Goal: Transaction & Acquisition: Purchase product/service

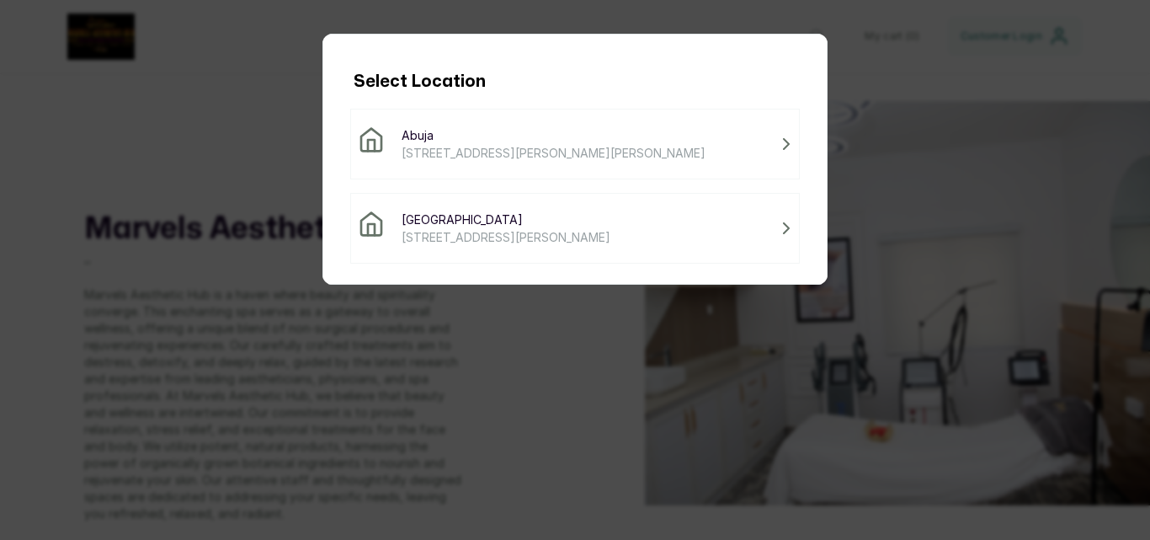
click at [687, 158] on div "Abuja [STREET_ADDRESS][PERSON_NAME][PERSON_NAME]" at bounding box center [575, 143] width 435 height 35
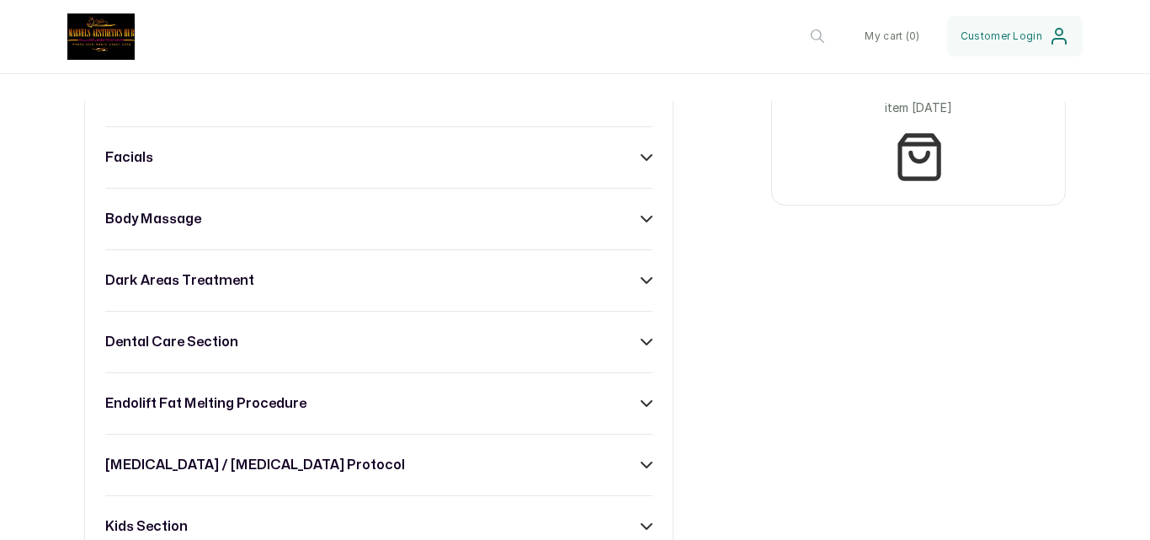
scroll to position [1123, 0]
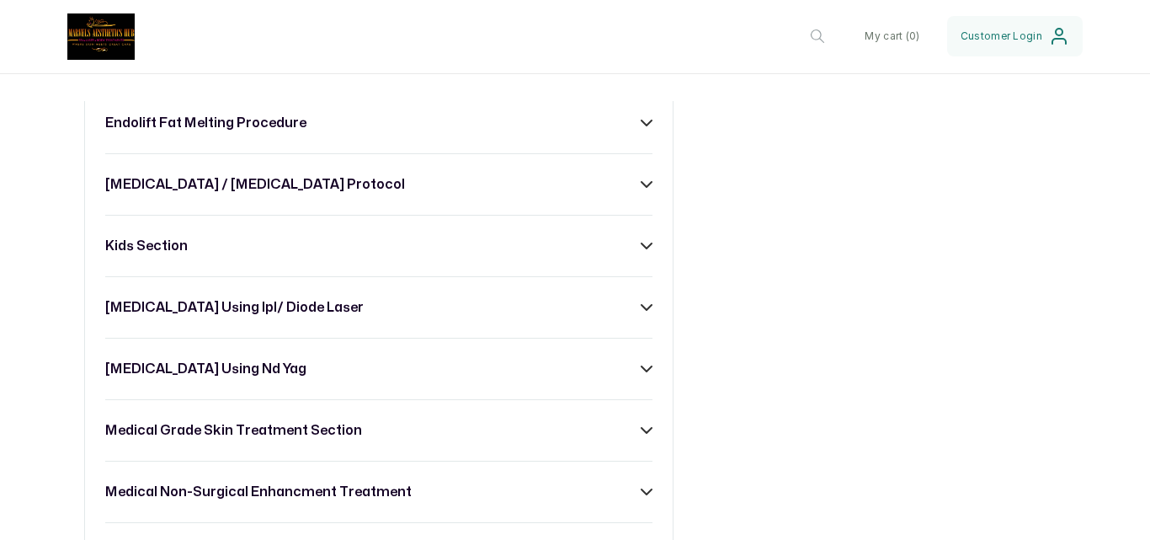
click at [586, 195] on div "[MEDICAL_DATA] / [MEDICAL_DATA] protocol" at bounding box center [378, 184] width 547 height 20
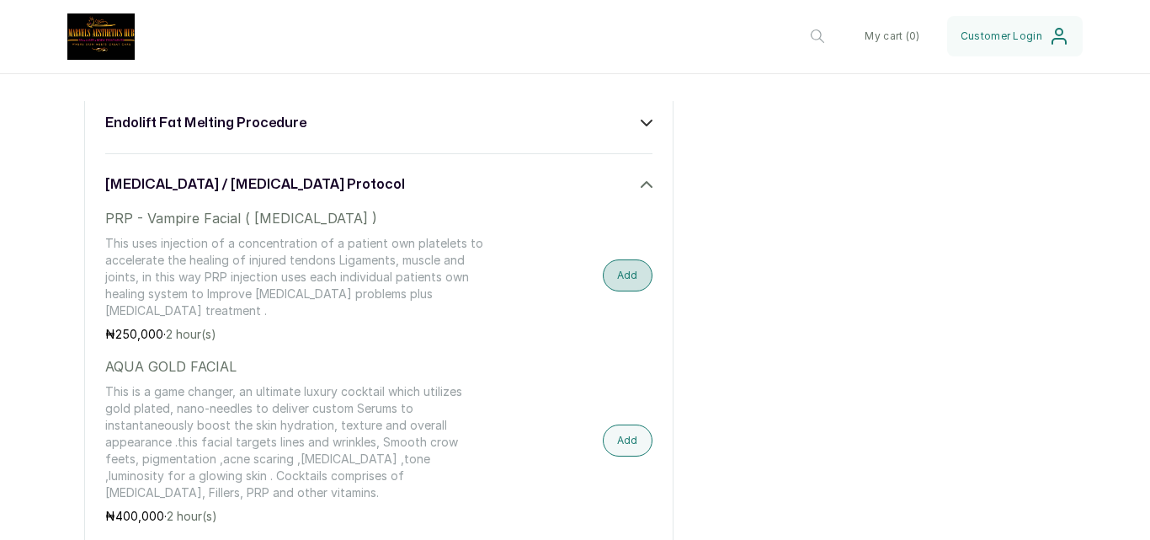
click at [607, 286] on button "Add" at bounding box center [628, 275] width 50 height 32
drag, startPoint x: 900, startPoint y: 29, endPoint x: 869, endPoint y: 109, distance: 86.7
click at [900, 29] on button "My cart ( 1 )" at bounding box center [893, 36] width 79 height 40
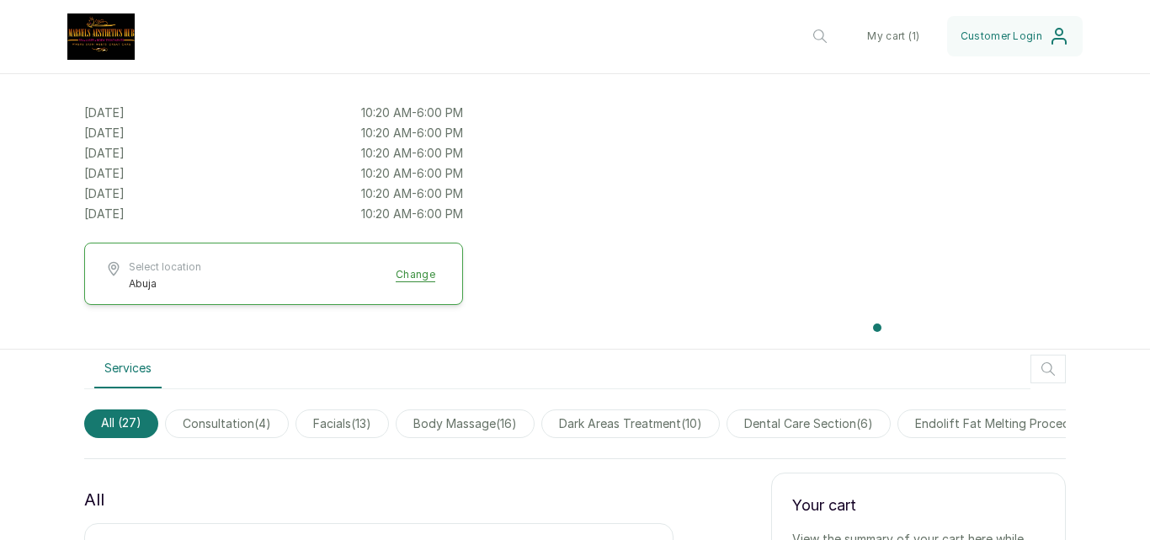
scroll to position [421, 0]
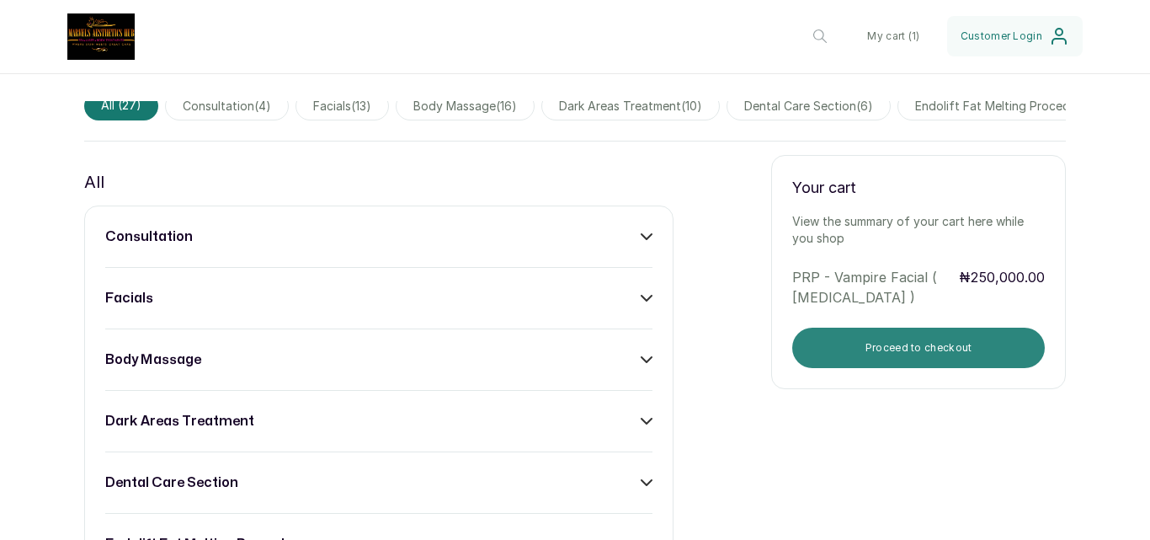
click at [985, 368] on button "Proceed to checkout" at bounding box center [919, 348] width 253 height 40
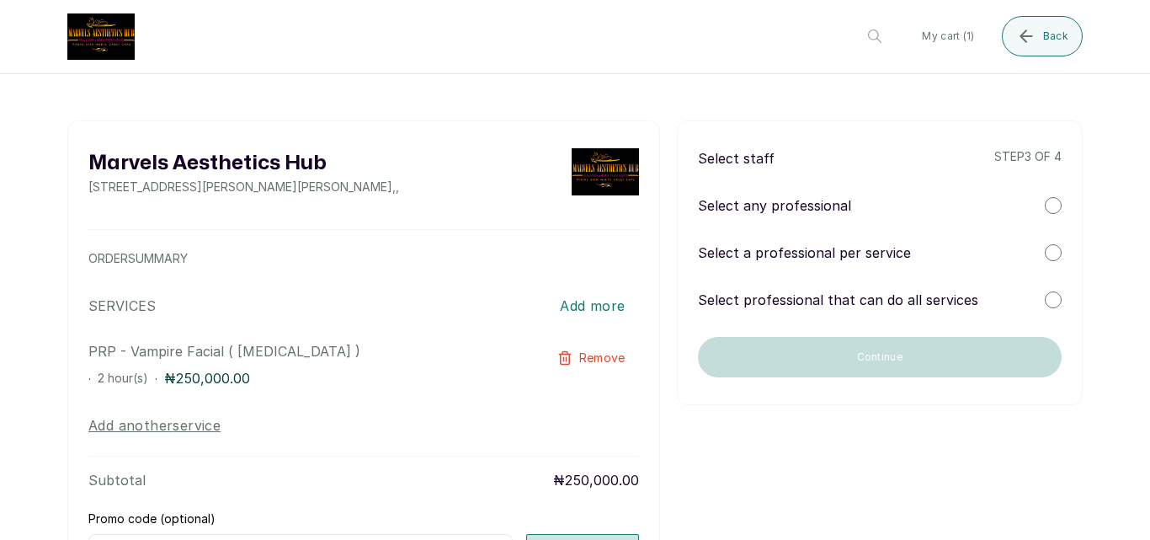
scroll to position [0, 0]
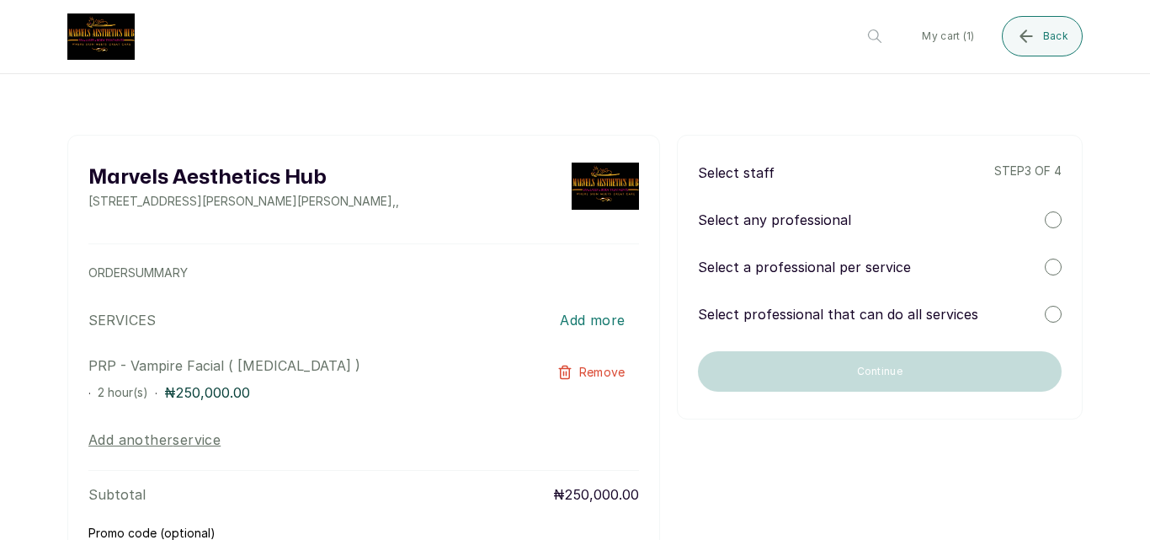
click at [1045, 215] on div at bounding box center [1053, 219] width 17 height 17
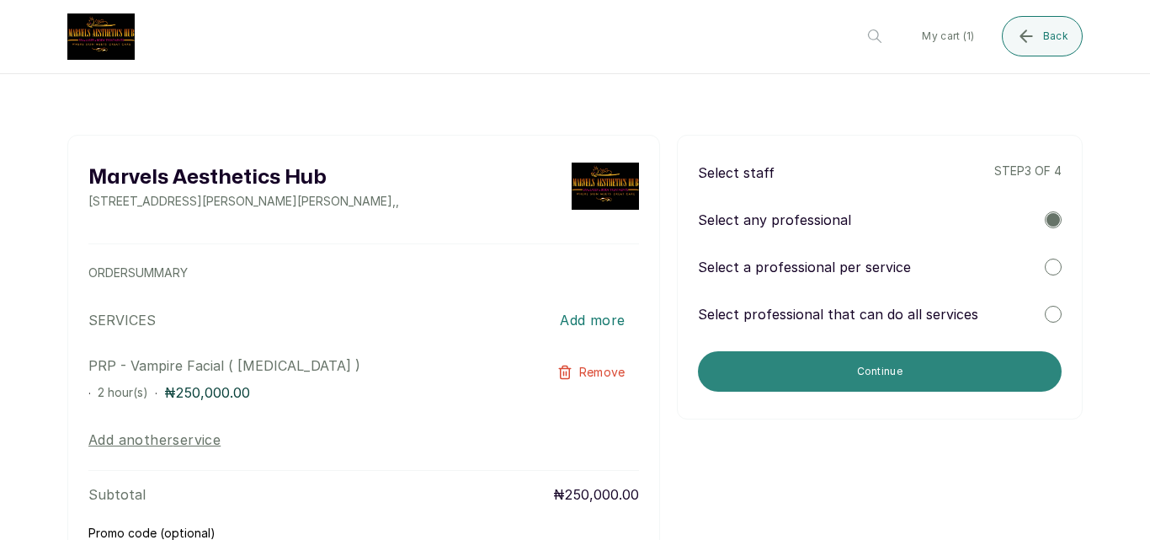
click at [952, 352] on button "Continue" at bounding box center [880, 371] width 364 height 40
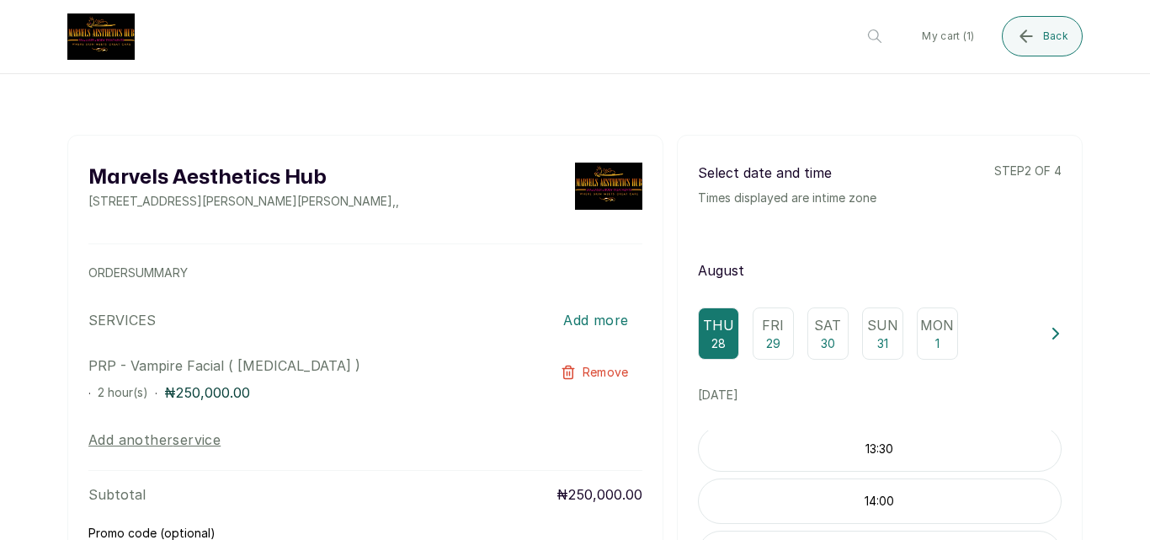
scroll to position [141, 0]
click at [849, 434] on div "Select date and time Times displayed are in time zone step 2 of [DATE] Thu 28 F…" at bounding box center [880, 456] width 406 height 643
click at [857, 460] on div "14:00" at bounding box center [880, 468] width 364 height 45
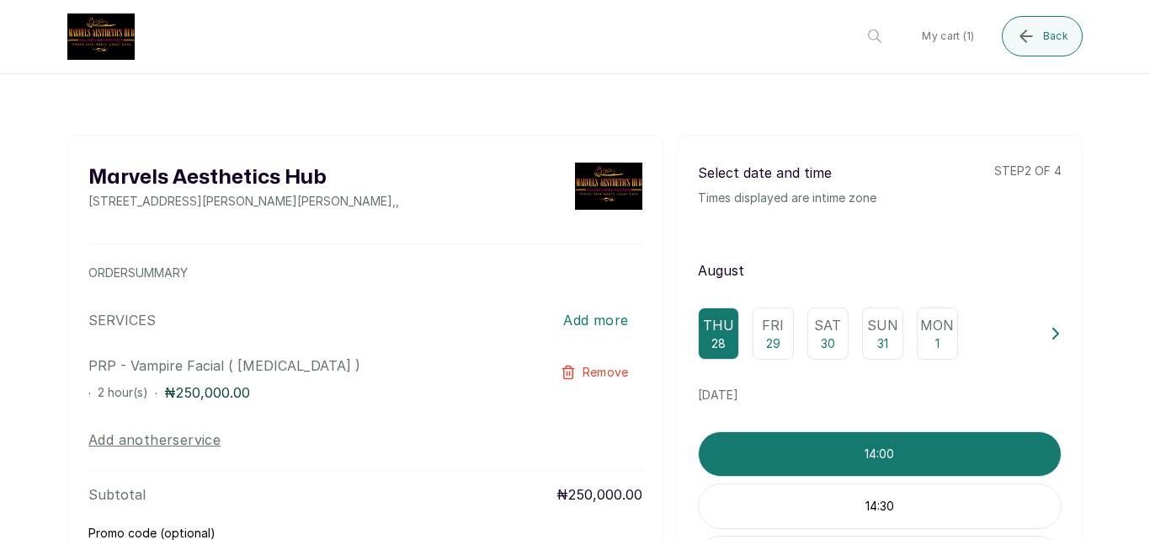
scroll to position [158, 0]
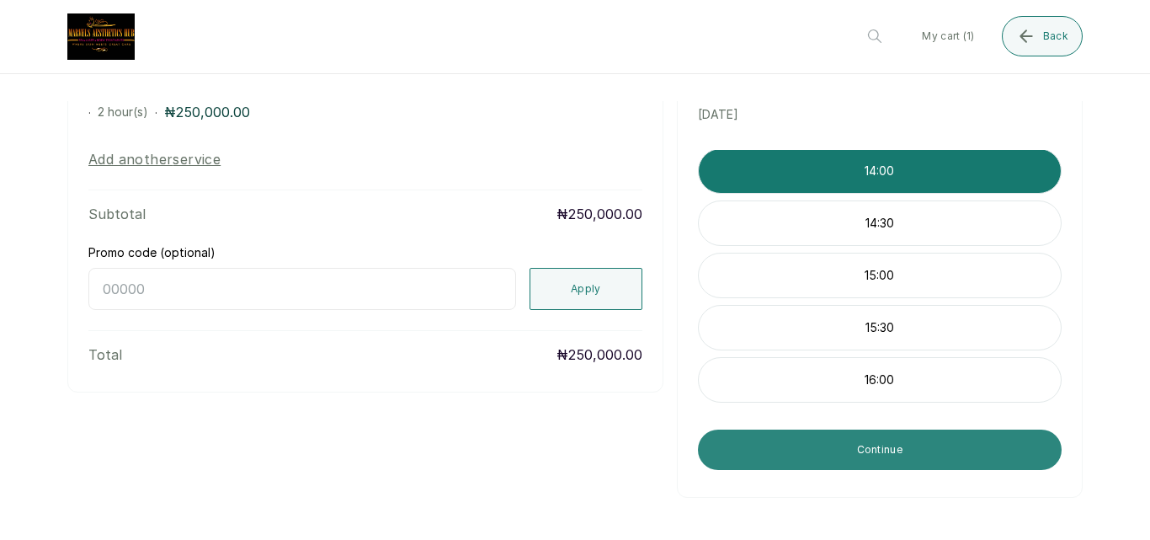
click at [882, 436] on button "Continue" at bounding box center [880, 450] width 364 height 40
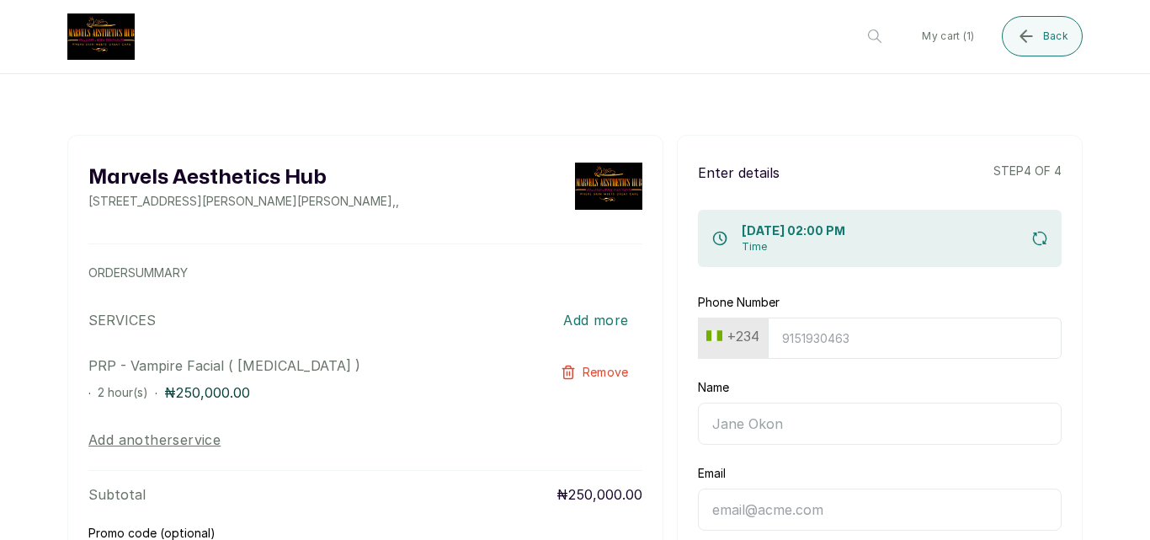
scroll to position [141, 0]
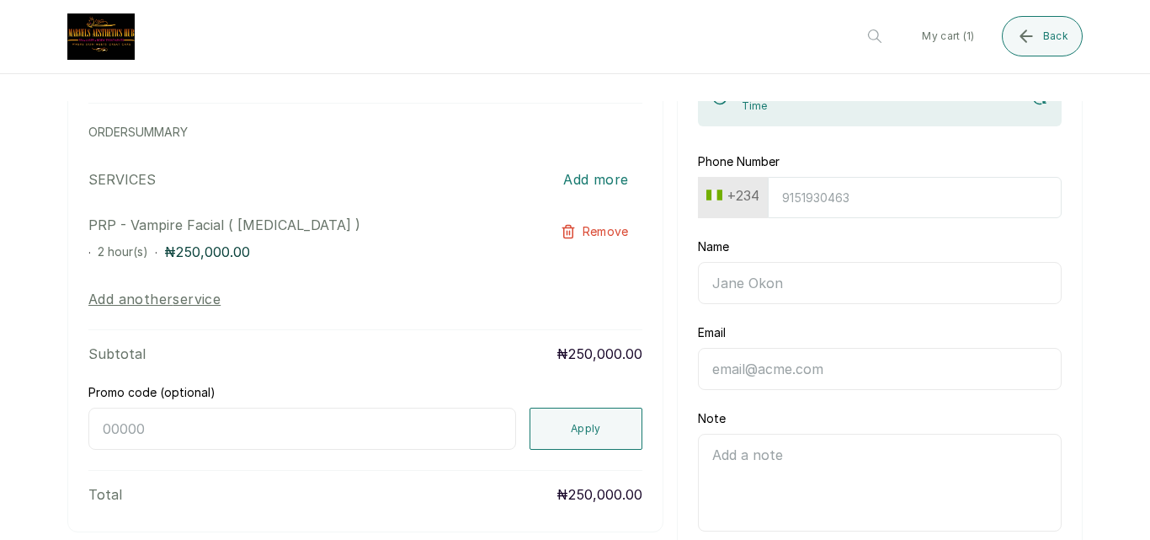
drag, startPoint x: 849, startPoint y: 191, endPoint x: 819, endPoint y: 179, distance: 32.5
click at [849, 193] on input "Phone Number" at bounding box center [915, 197] width 294 height 41
type input "9856236598"
drag, startPoint x: 792, startPoint y: 291, endPoint x: 791, endPoint y: 315, distance: 23.6
click at [791, 291] on input "Name" at bounding box center [880, 283] width 364 height 42
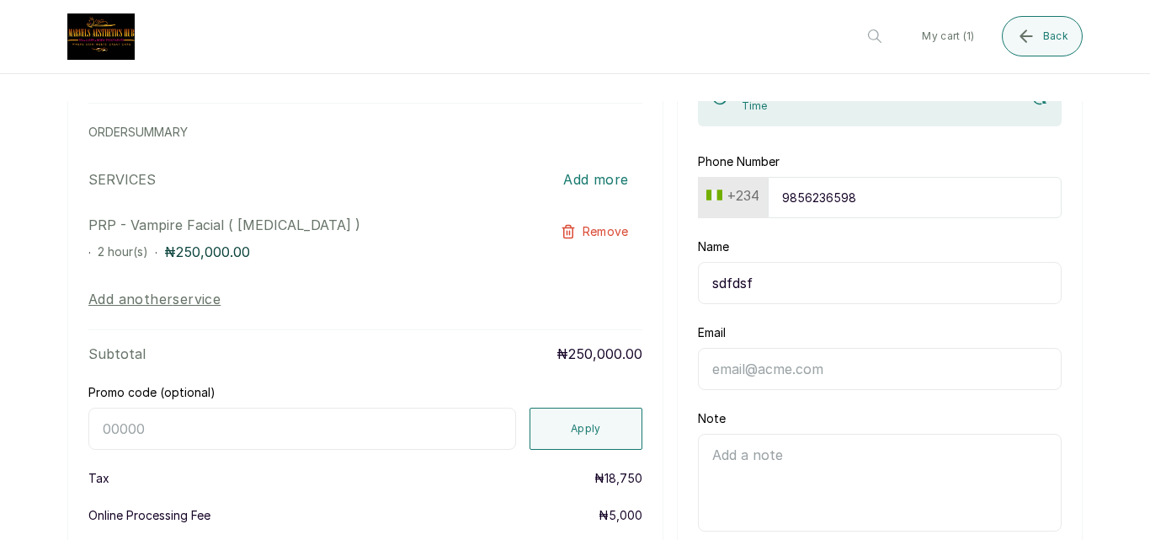
type input "sdfdsf"
click at [785, 386] on input "sd" at bounding box center [880, 369] width 364 height 42
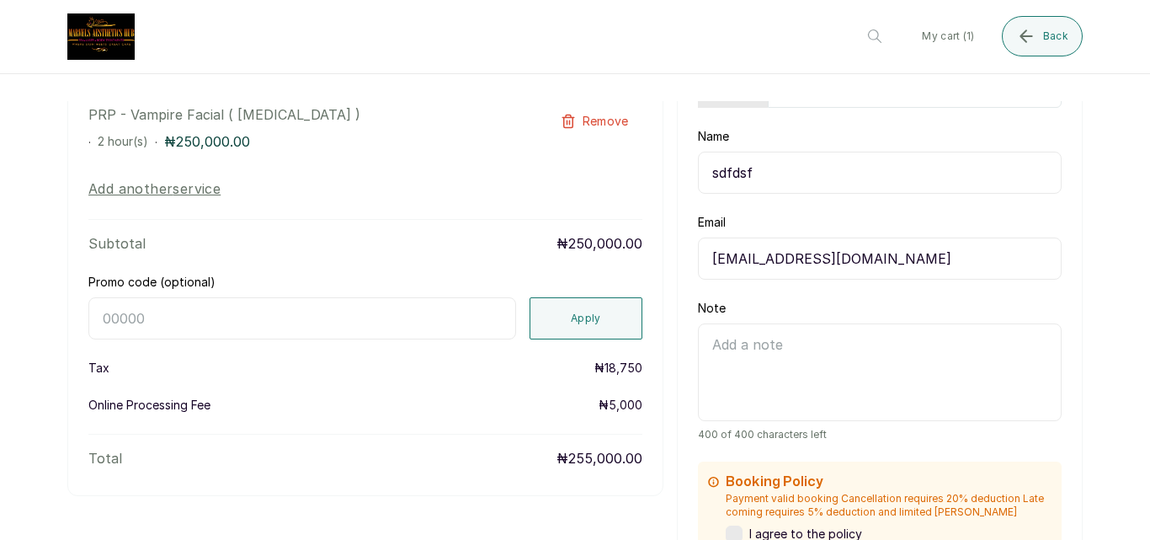
scroll to position [280, 0]
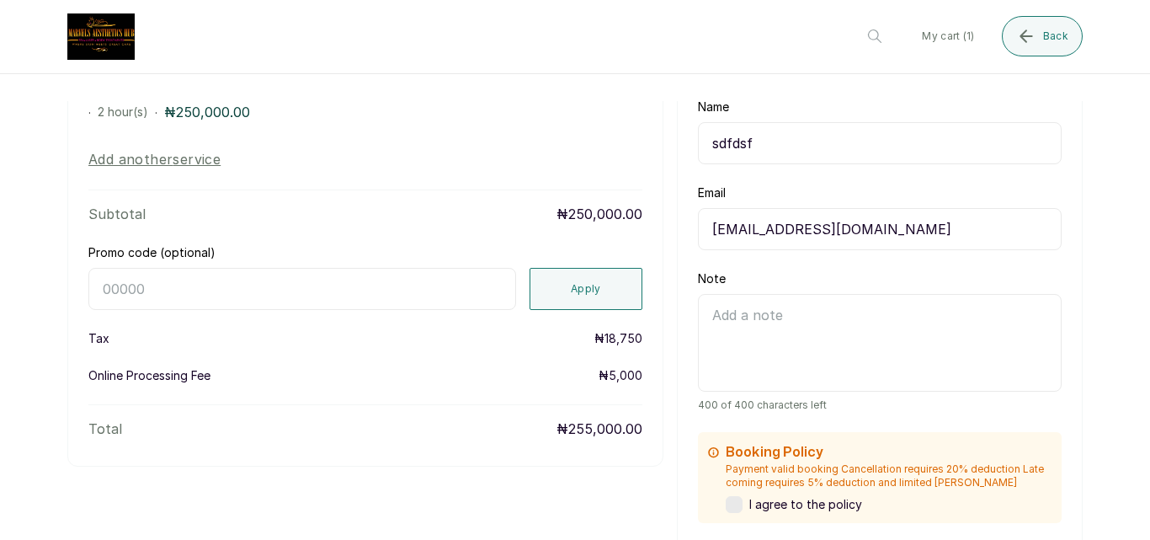
type input "[EMAIL_ADDRESS][DOMAIN_NAME]"
click at [744, 360] on textarea "Note" at bounding box center [880, 343] width 364 height 98
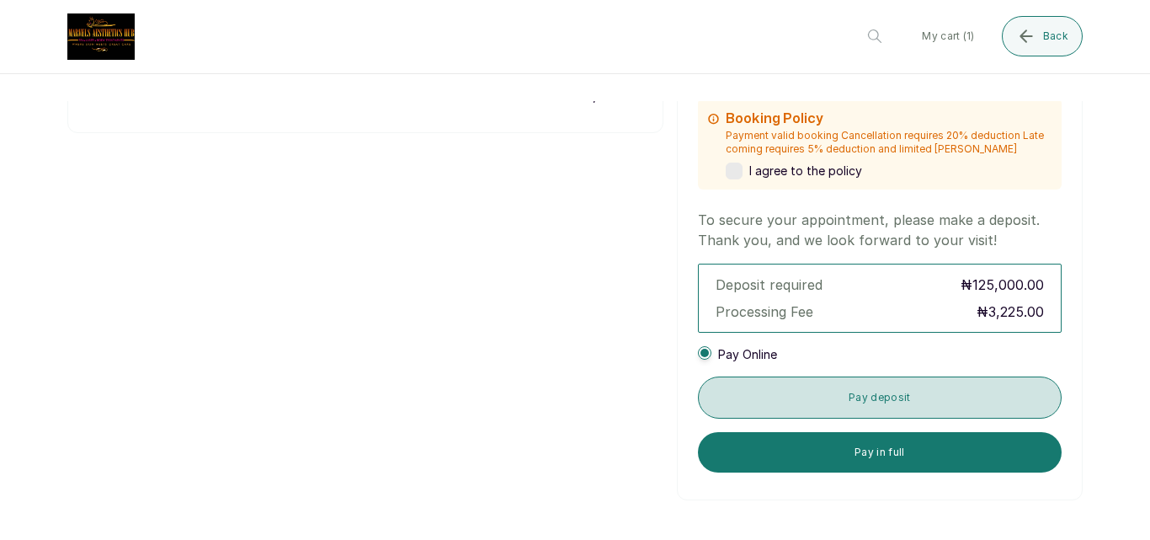
scroll to position [577, 0]
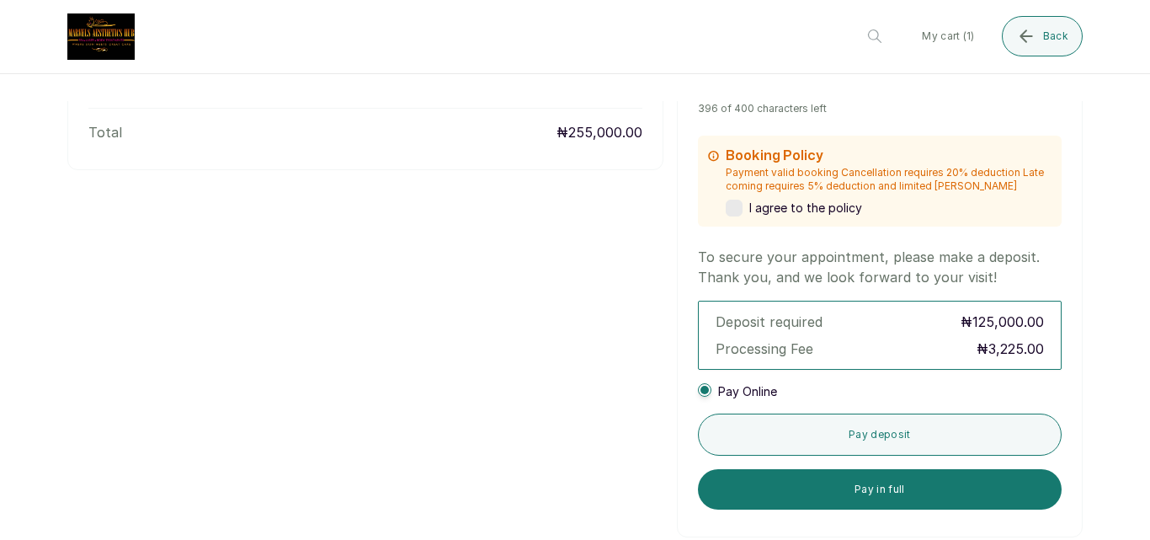
type textarea "sdfs"
click at [732, 201] on label at bounding box center [734, 208] width 17 height 17
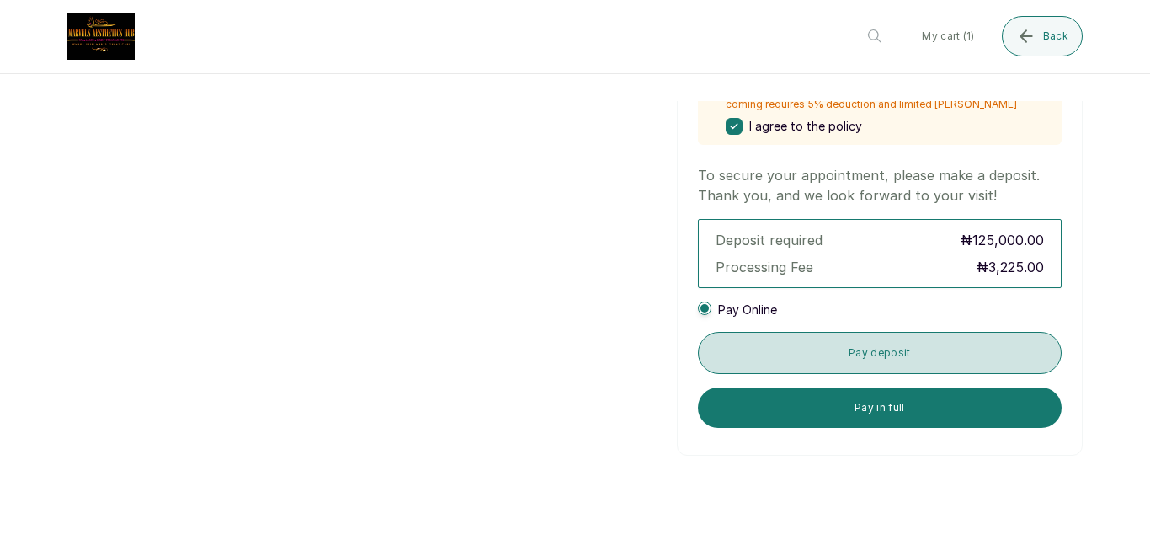
scroll to position [718, 0]
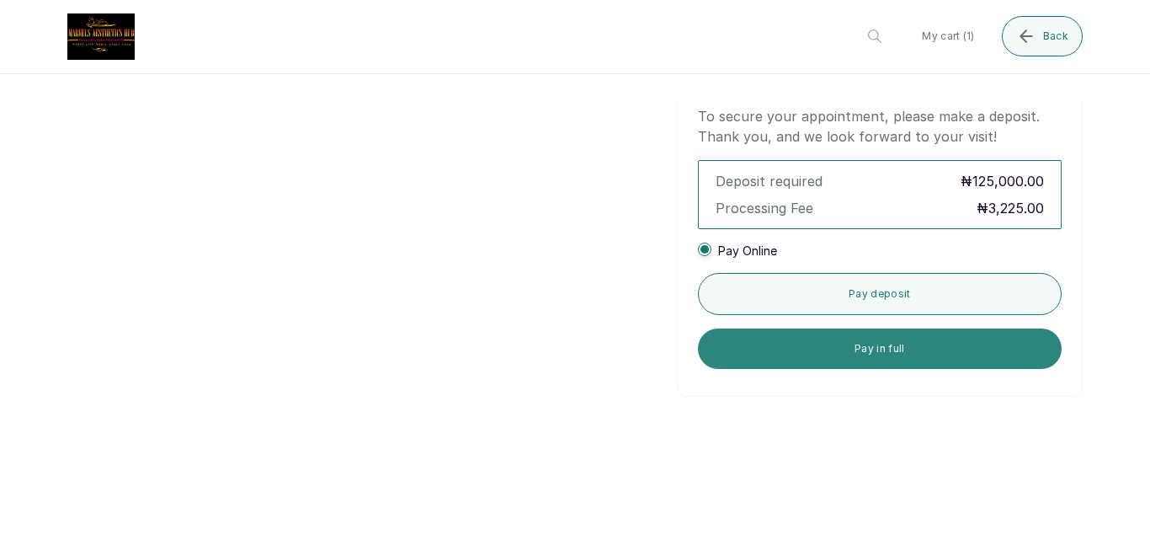
click at [931, 341] on button "Pay in full" at bounding box center [880, 348] width 364 height 40
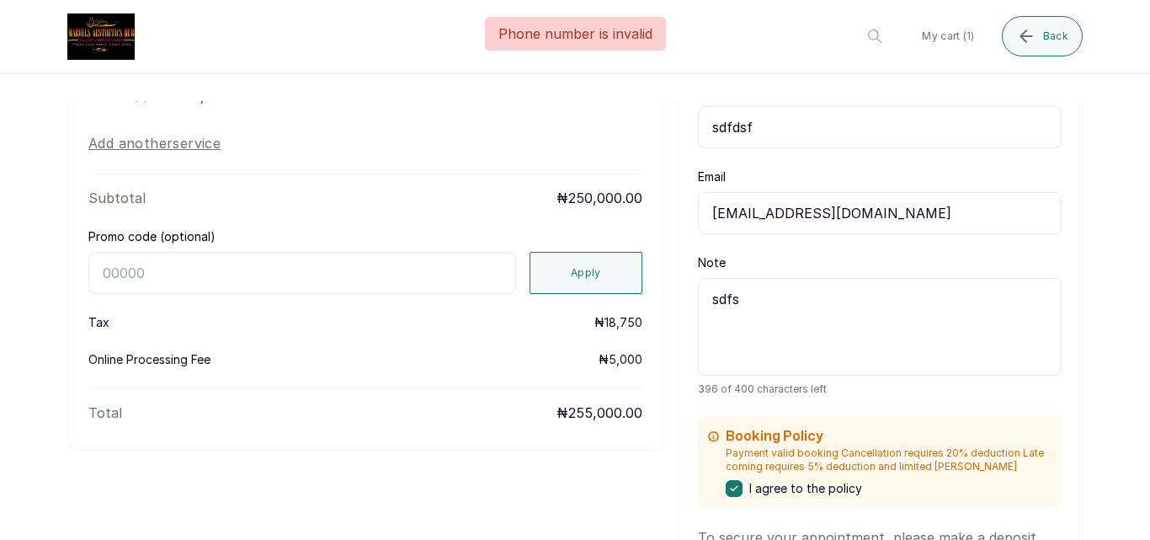
scroll to position [16, 0]
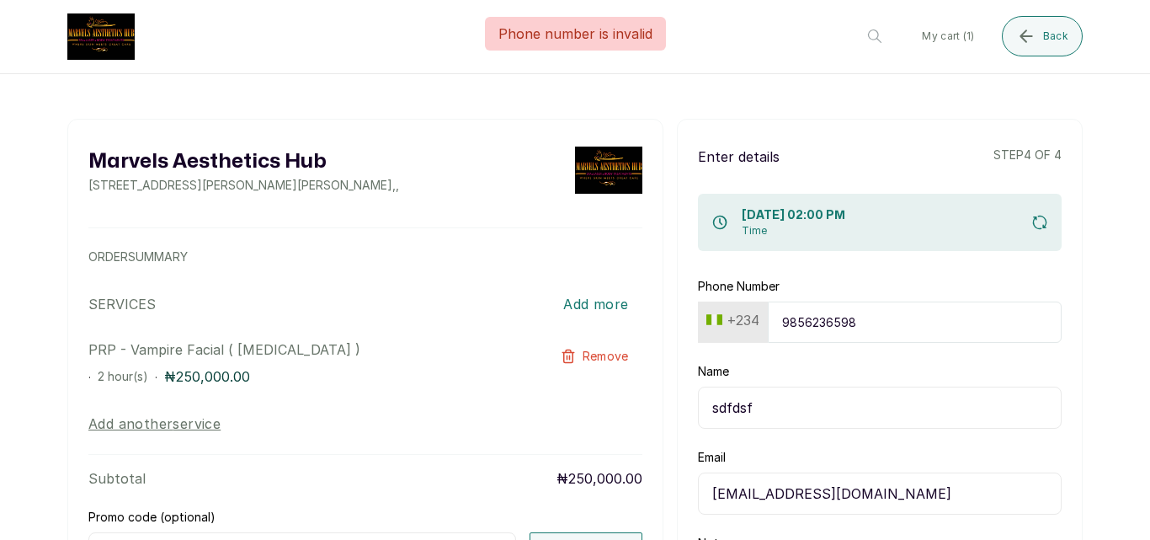
click at [875, 323] on input "9856236598" at bounding box center [915, 322] width 294 height 41
type input "985623659"
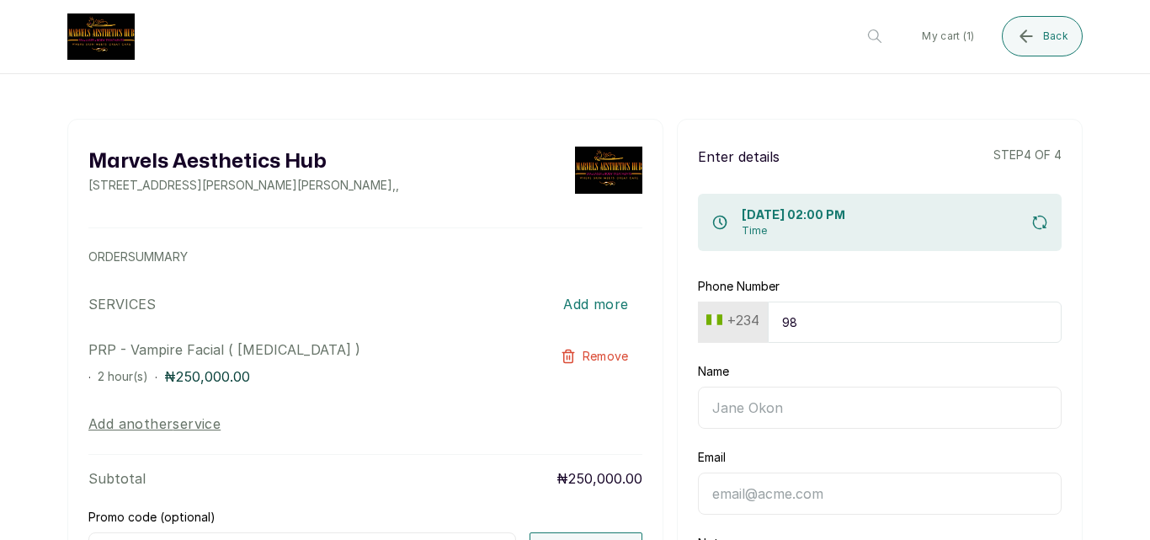
type input "9"
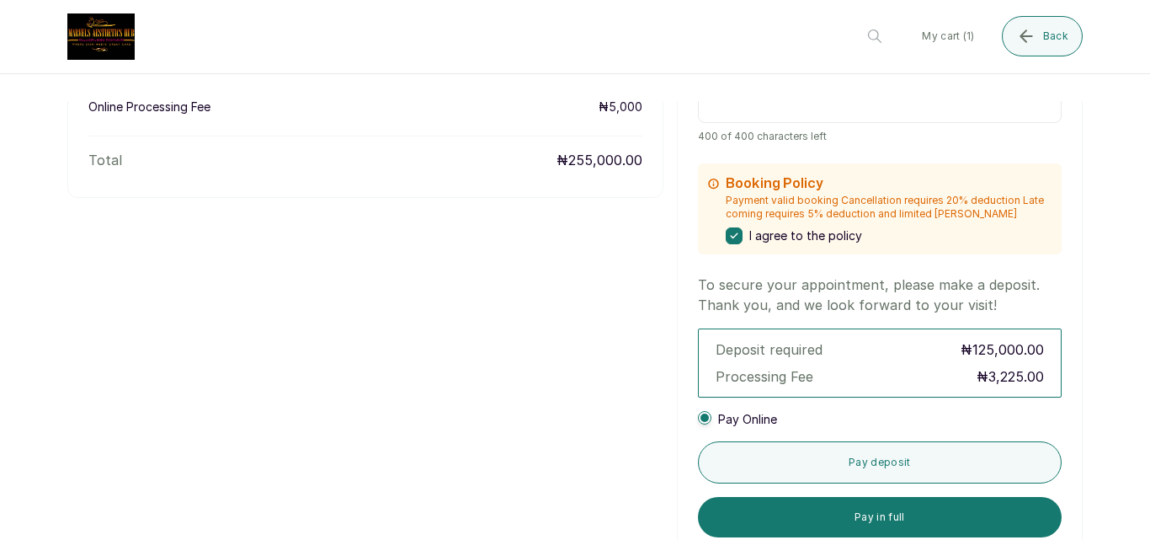
scroll to position [577, 0]
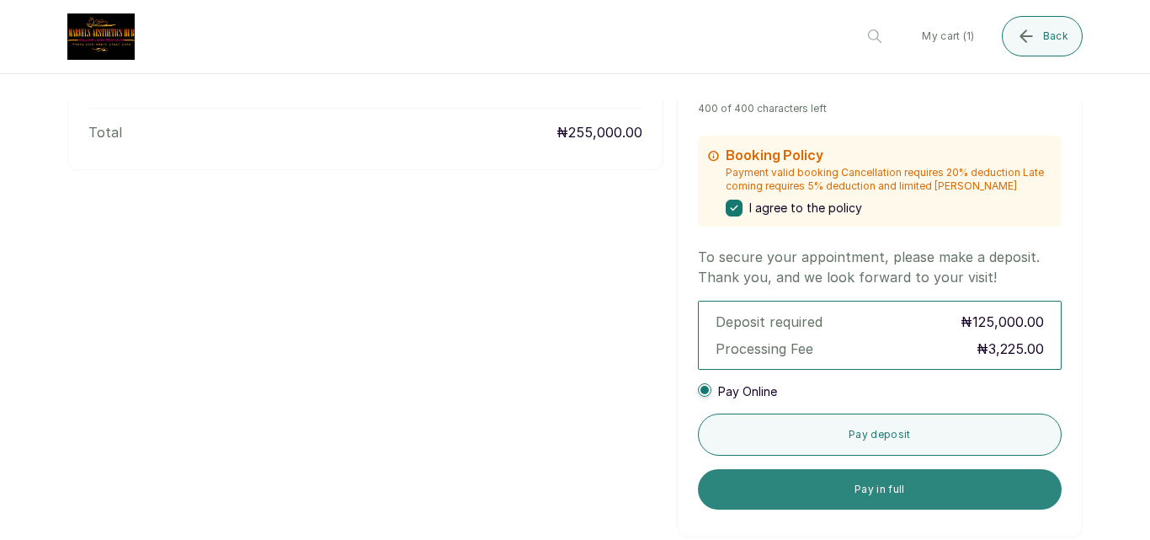
type input "91519305465"
click at [903, 477] on button "Pay in full" at bounding box center [880, 489] width 364 height 40
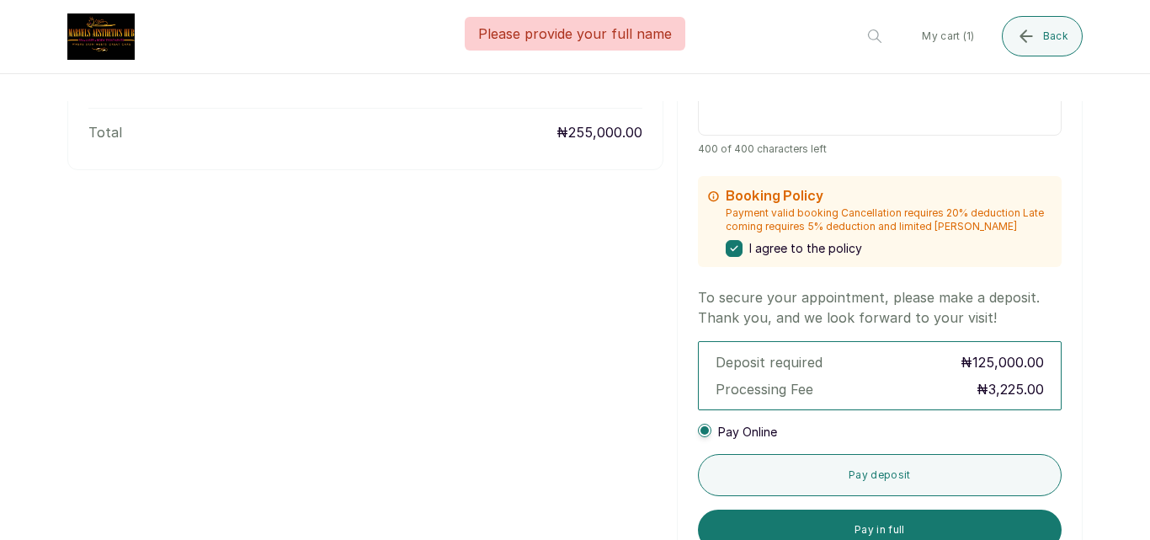
scroll to position [104, 0]
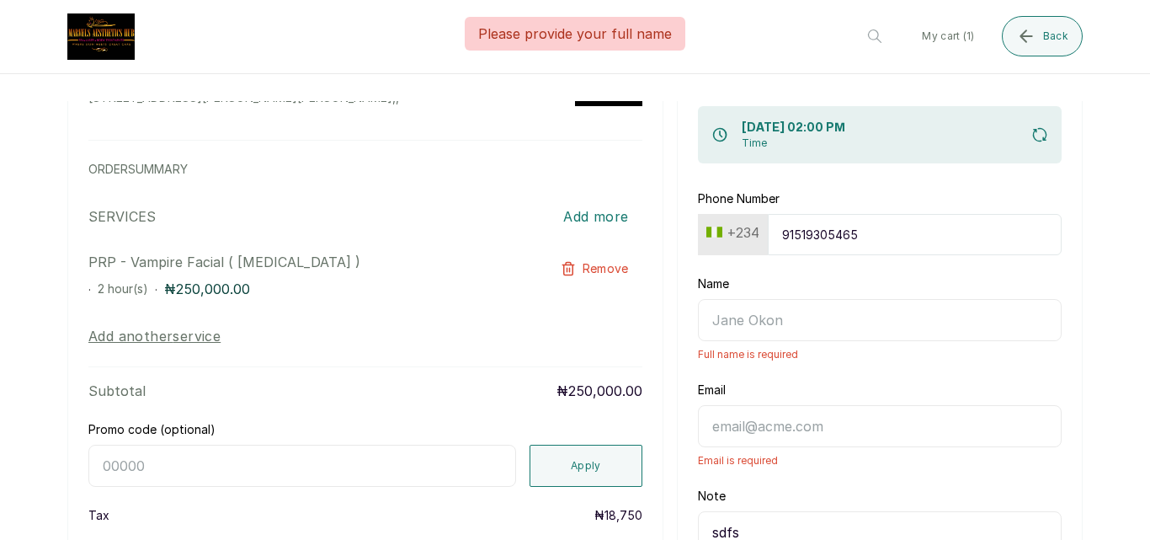
click at [873, 227] on input "91519305465" at bounding box center [915, 234] width 294 height 41
click at [788, 315] on input "Name" at bounding box center [880, 320] width 364 height 42
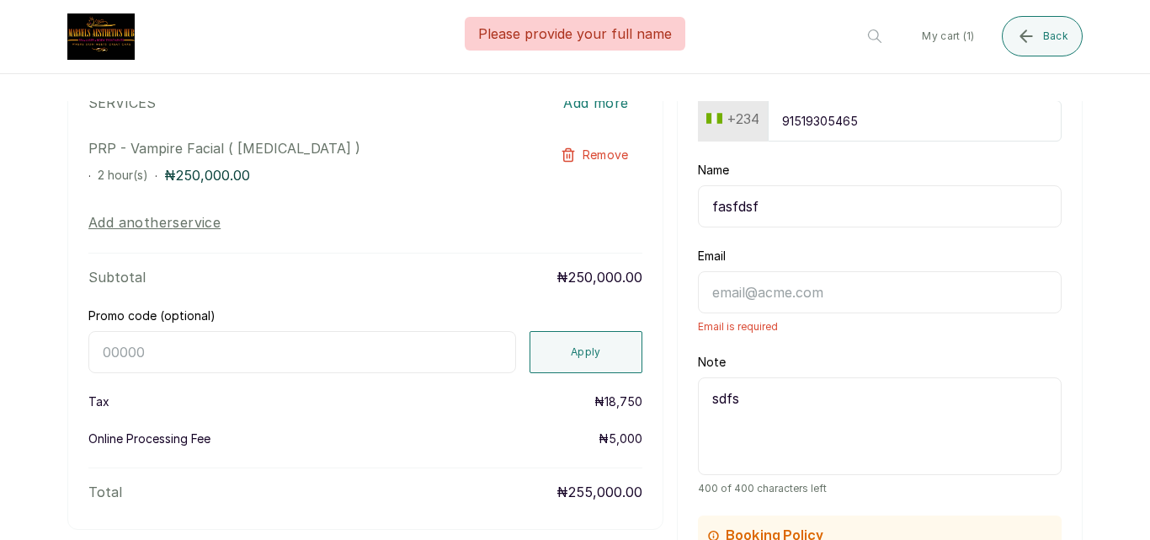
scroll to position [244, 0]
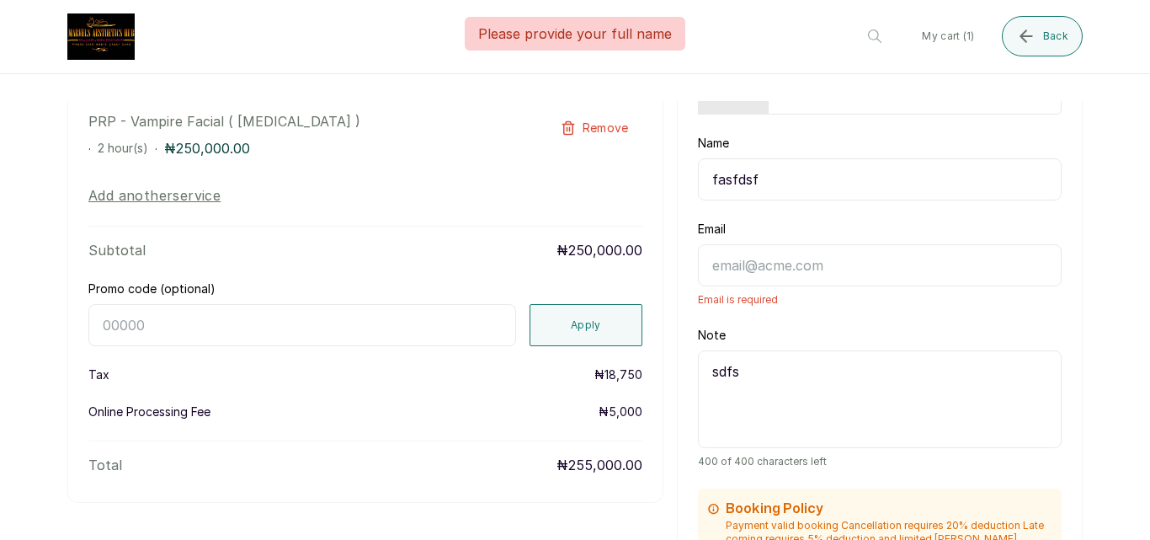
type input "fasfdsf"
click at [768, 280] on input "Email" at bounding box center [880, 265] width 364 height 42
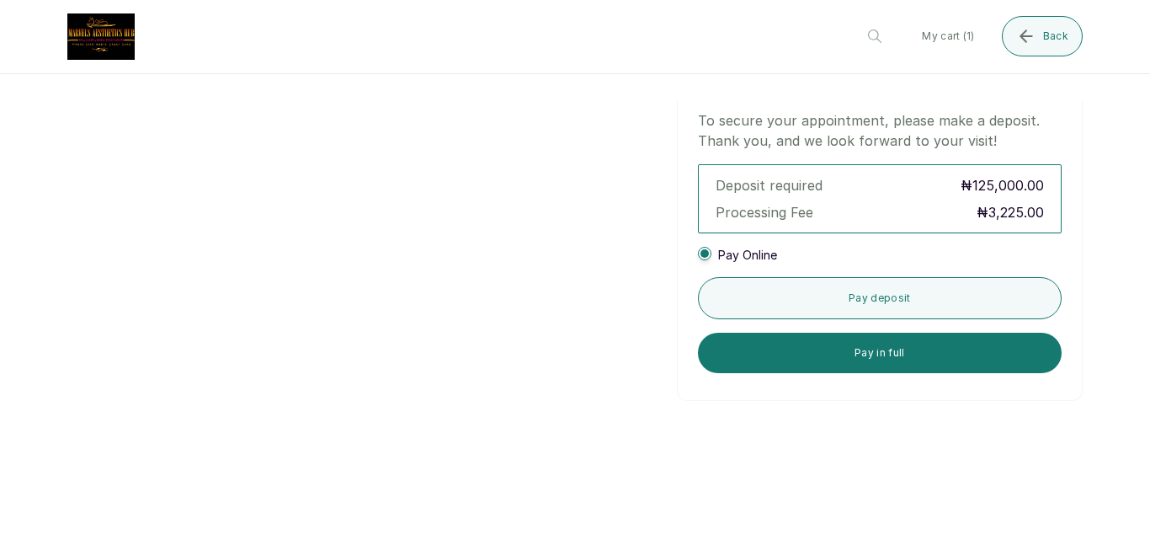
scroll to position [718, 0]
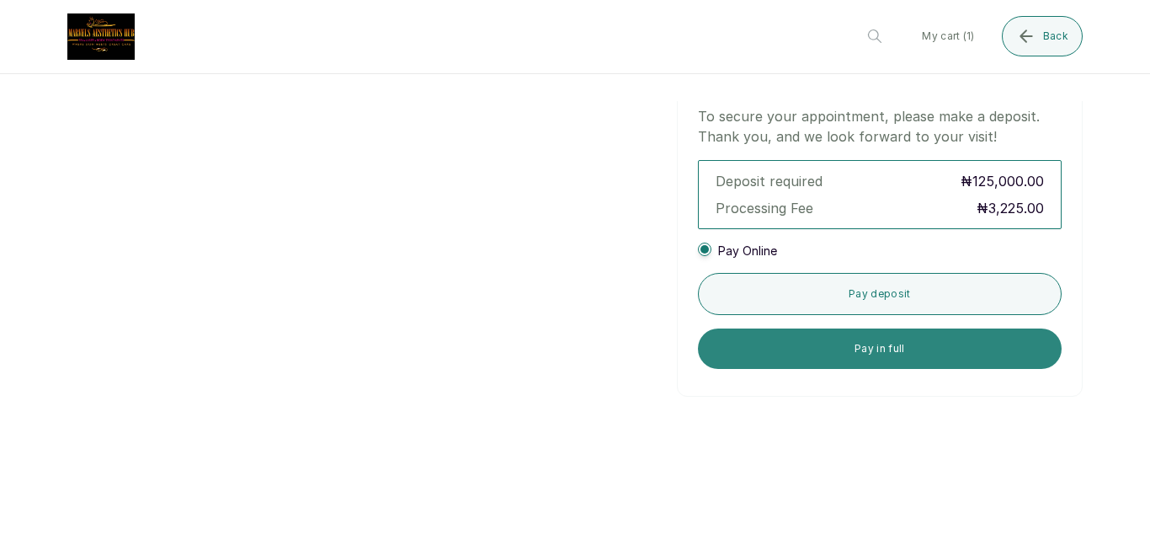
type input "[EMAIL_ADDRESS][DOMAIN_NAME]"
click at [917, 347] on button "Pay in full" at bounding box center [880, 348] width 364 height 40
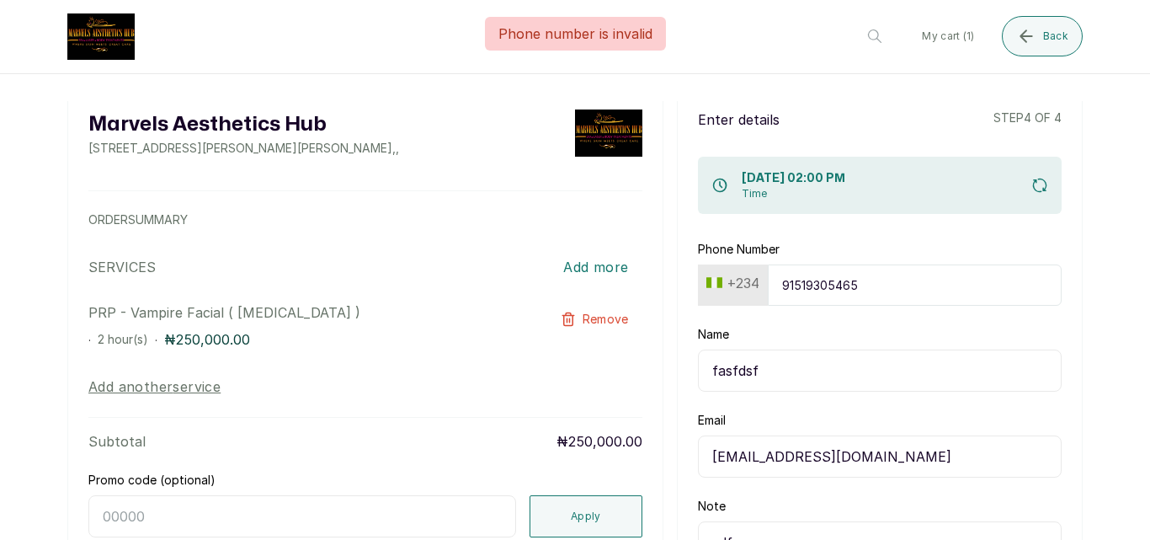
scroll to position [16, 0]
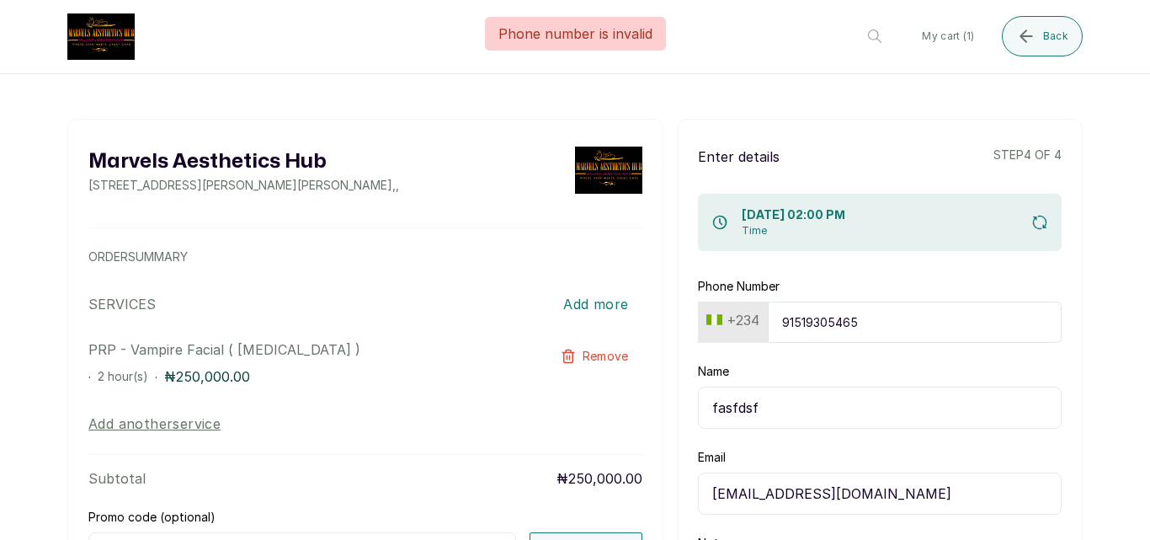
click at [870, 313] on input "91519305465" at bounding box center [915, 322] width 294 height 41
type input "9151930546"
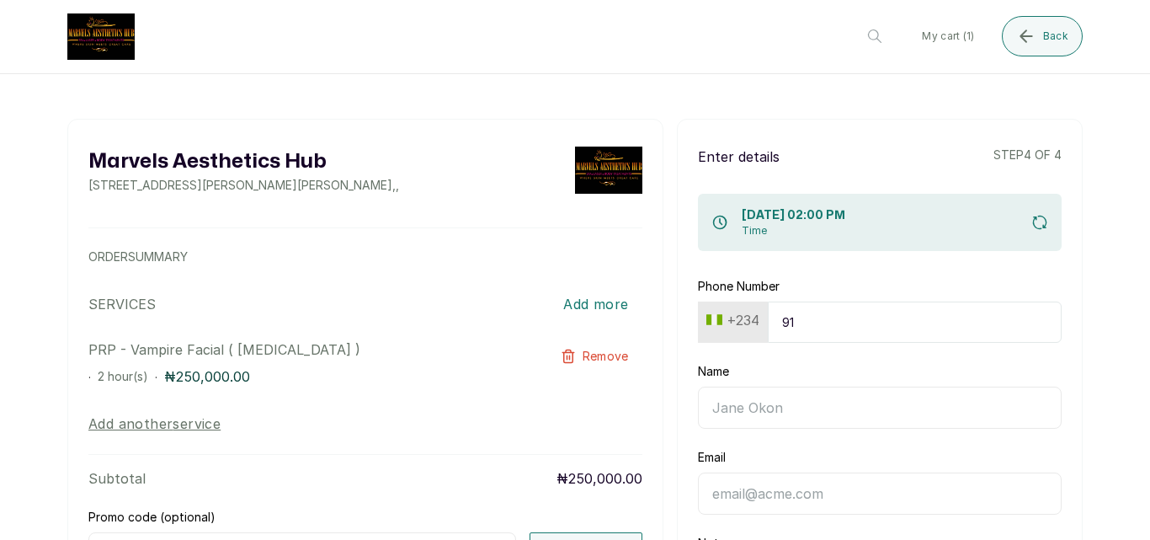
type input "9"
type input "20255578451"
click at [782, 408] on input "Name" at bounding box center [880, 408] width 364 height 42
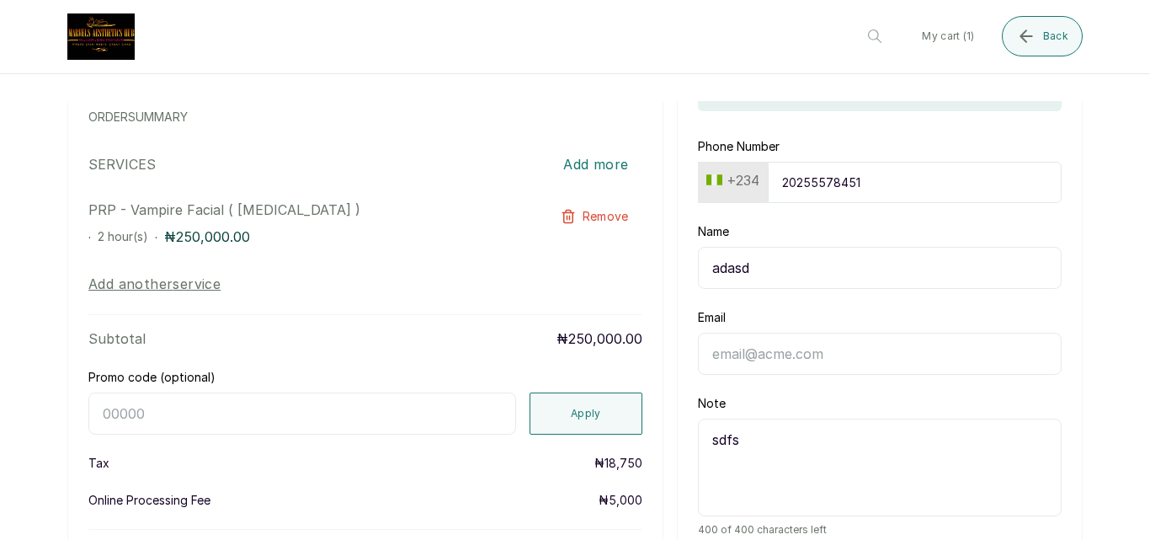
type input "adasd"
click at [777, 366] on input "Email" at bounding box center [880, 354] width 364 height 42
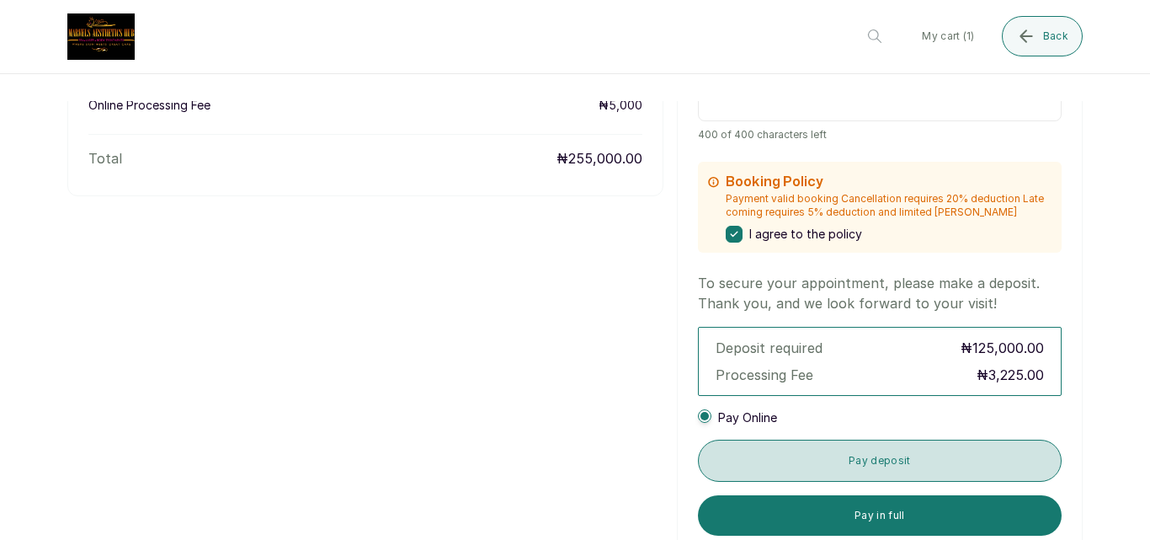
scroll to position [577, 0]
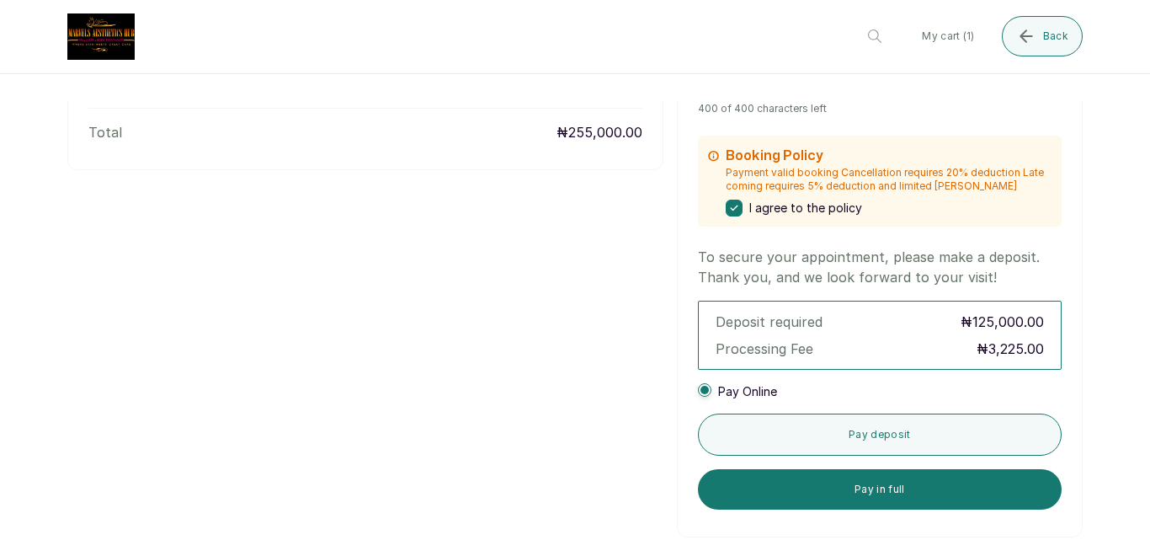
type input "[EMAIL_ADDRESS][DOMAIN_NAME]"
click at [901, 468] on div "To secure your appointment, please make a deposit. Thank you, and we look forwa…" at bounding box center [880, 378] width 364 height 263
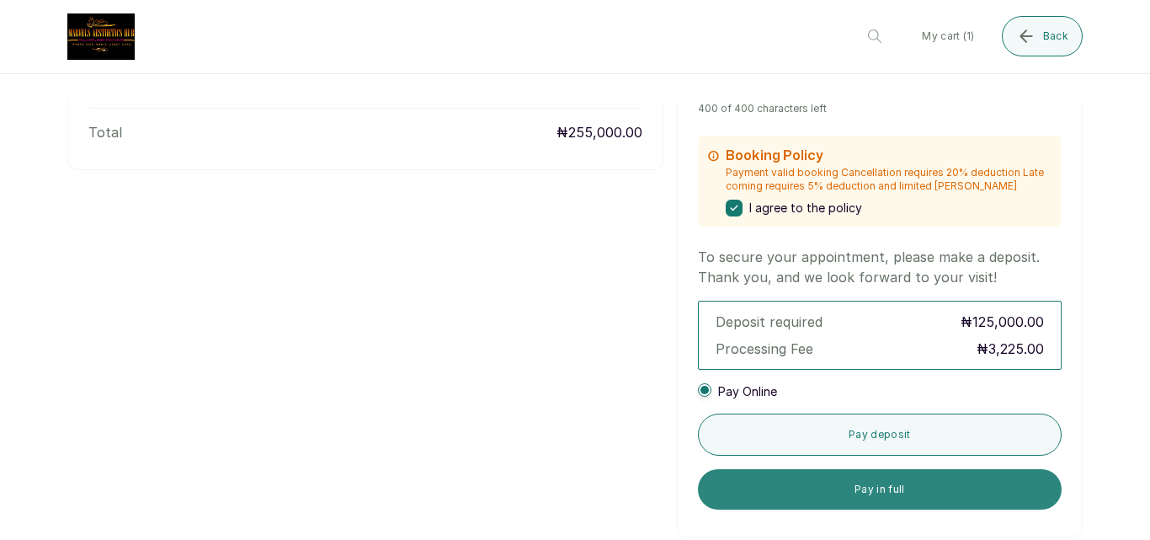
click at [910, 486] on button "Pay in full" at bounding box center [880, 489] width 364 height 40
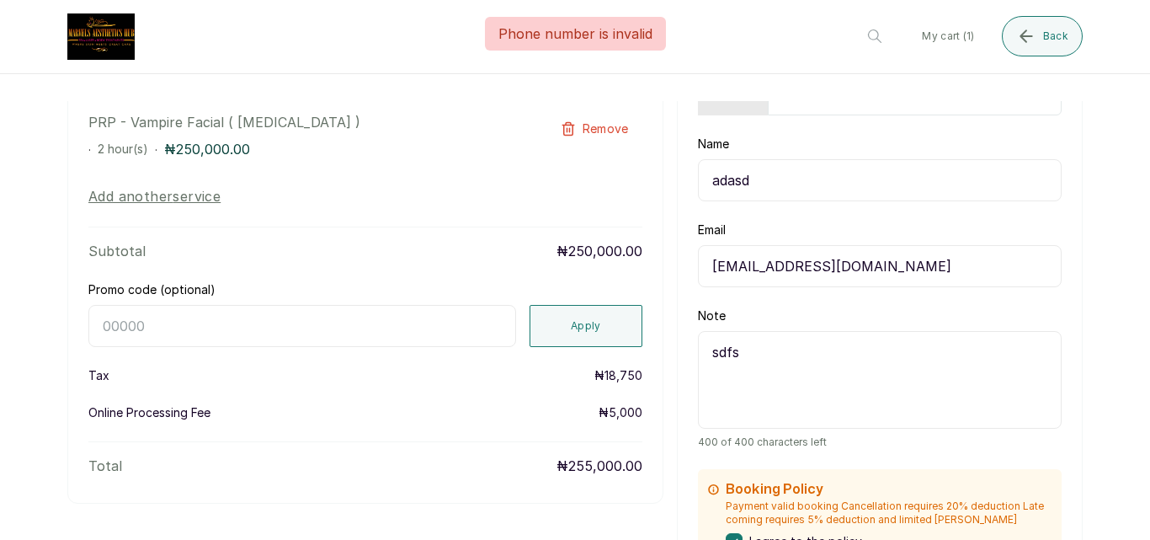
scroll to position [0, 0]
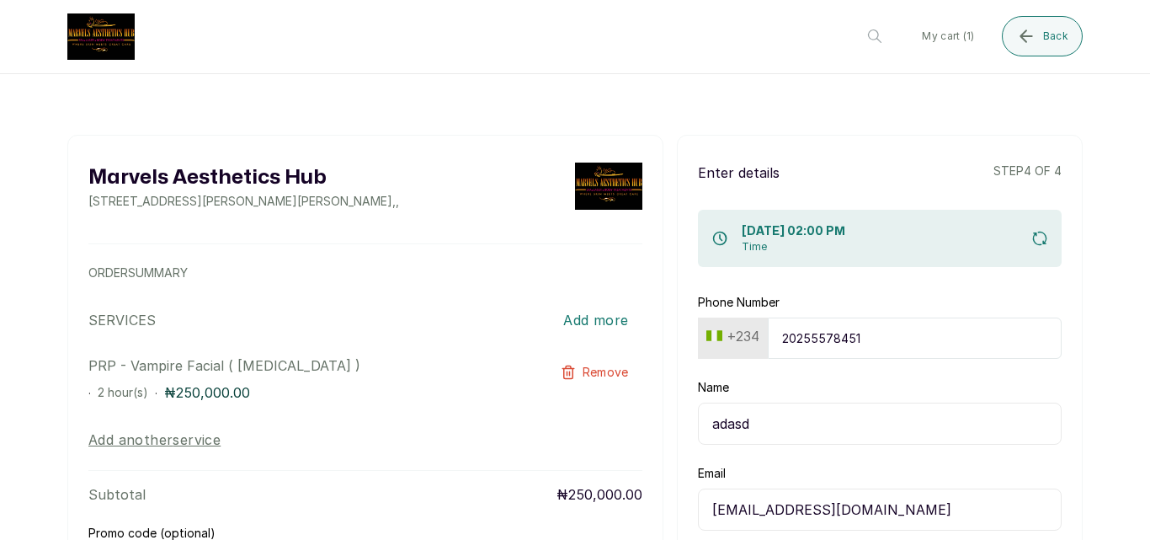
click at [910, 331] on input "20255578451" at bounding box center [915, 338] width 294 height 41
type input "2025557845"
type input "2"
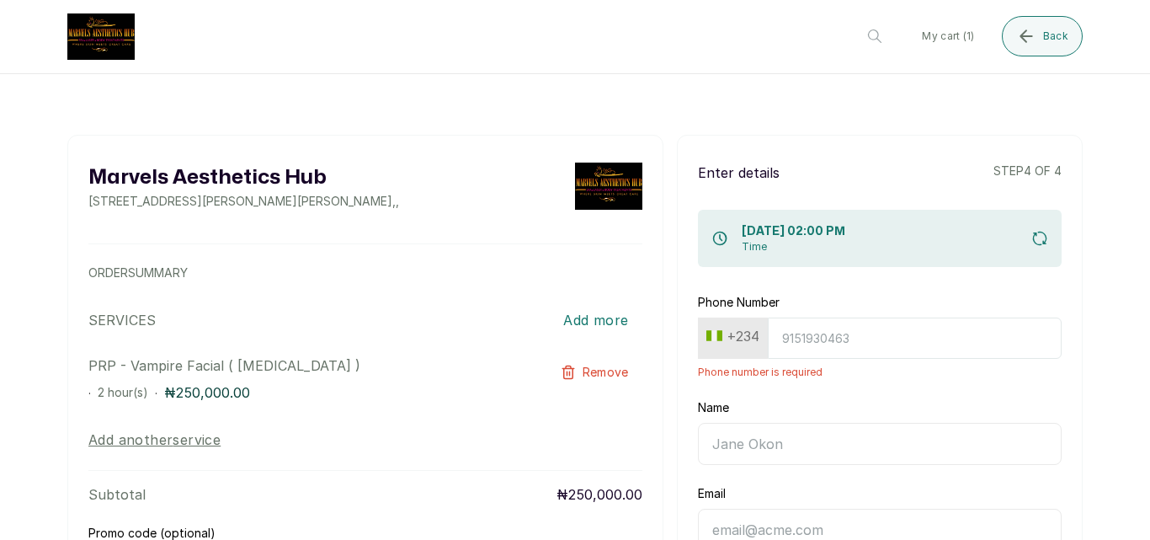
paste input "9065820191"
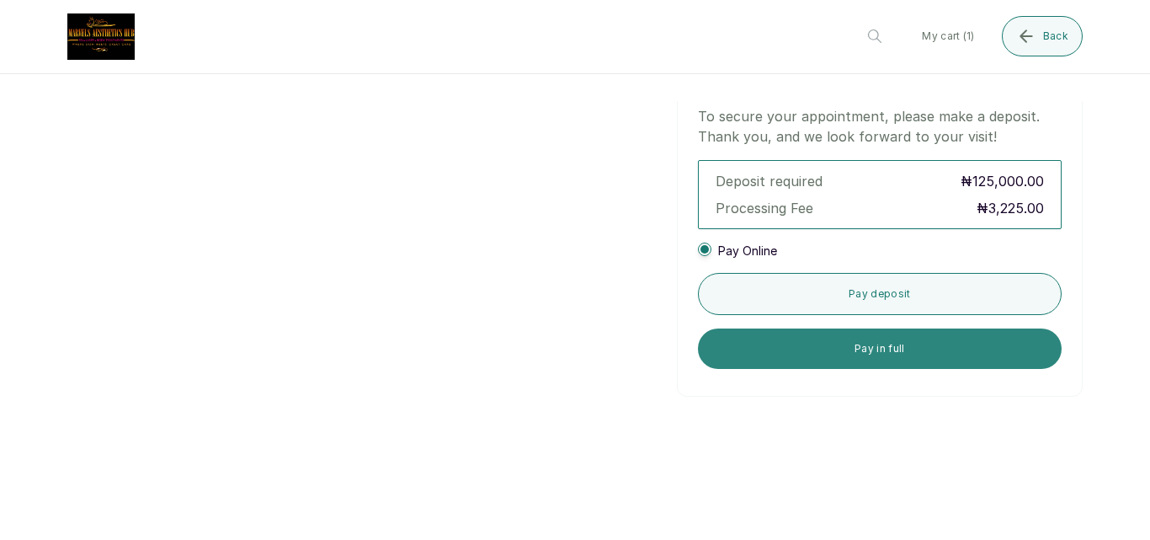
type input "9065820191"
click at [915, 363] on button "Pay in full" at bounding box center [880, 348] width 364 height 40
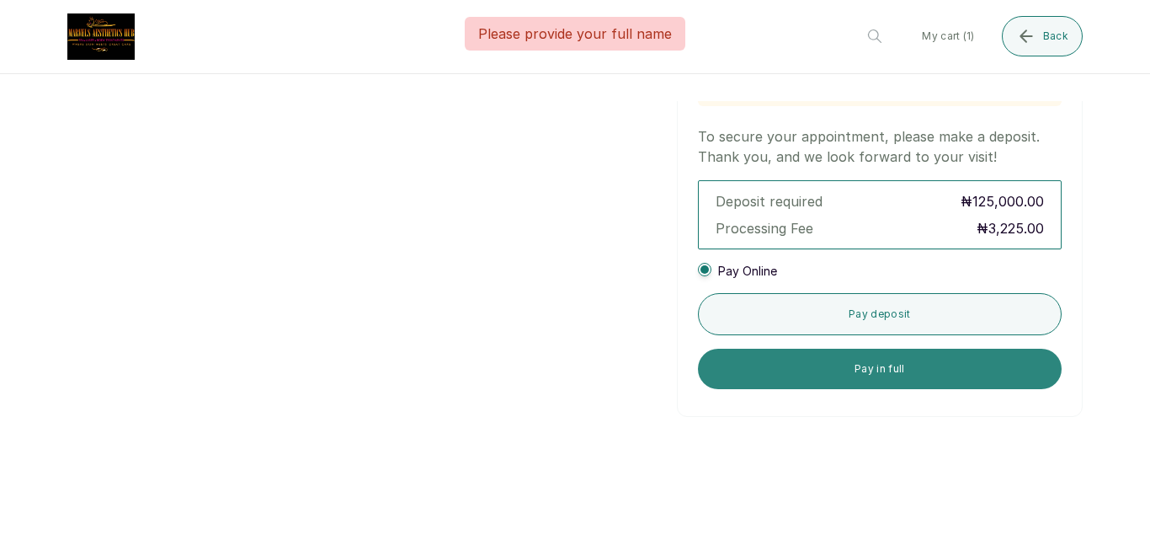
scroll to position [124, 0]
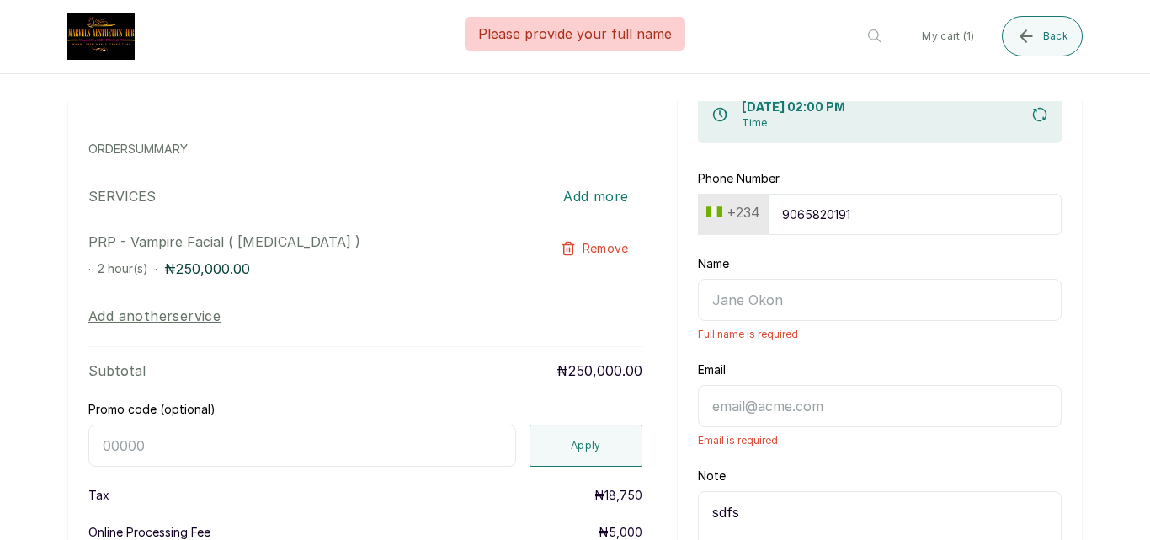
drag, startPoint x: 789, startPoint y: 318, endPoint x: 790, endPoint y: 307, distance: 11.0
click at [788, 318] on input "Name" at bounding box center [880, 300] width 364 height 42
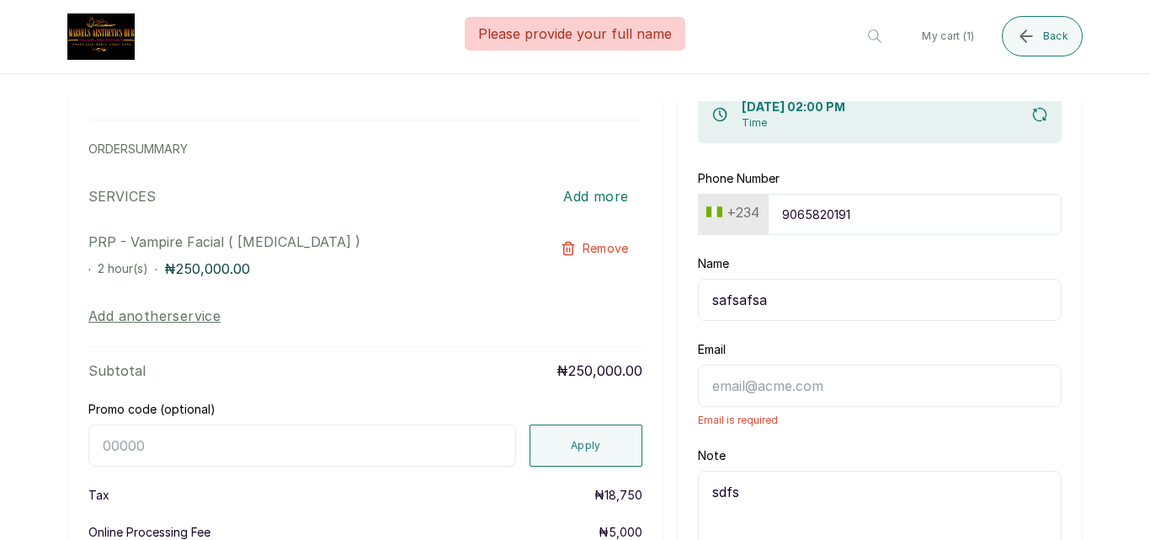
type input "safsafsa"
drag, startPoint x: 796, startPoint y: 396, endPoint x: 803, endPoint y: 374, distance: 23.2
click at [798, 393] on input "f" at bounding box center [880, 386] width 364 height 42
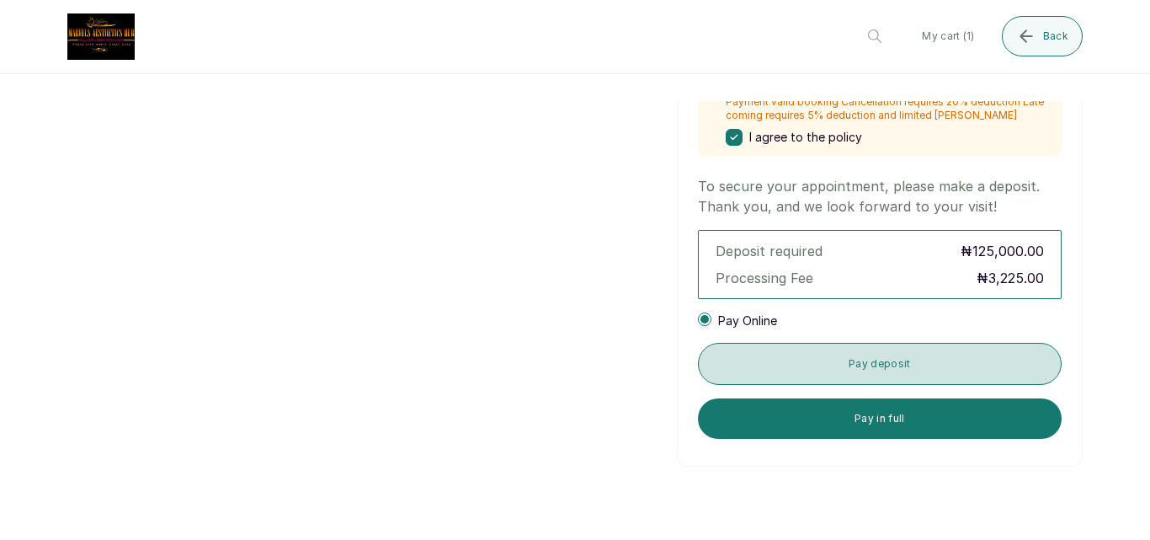
scroll to position [718, 0]
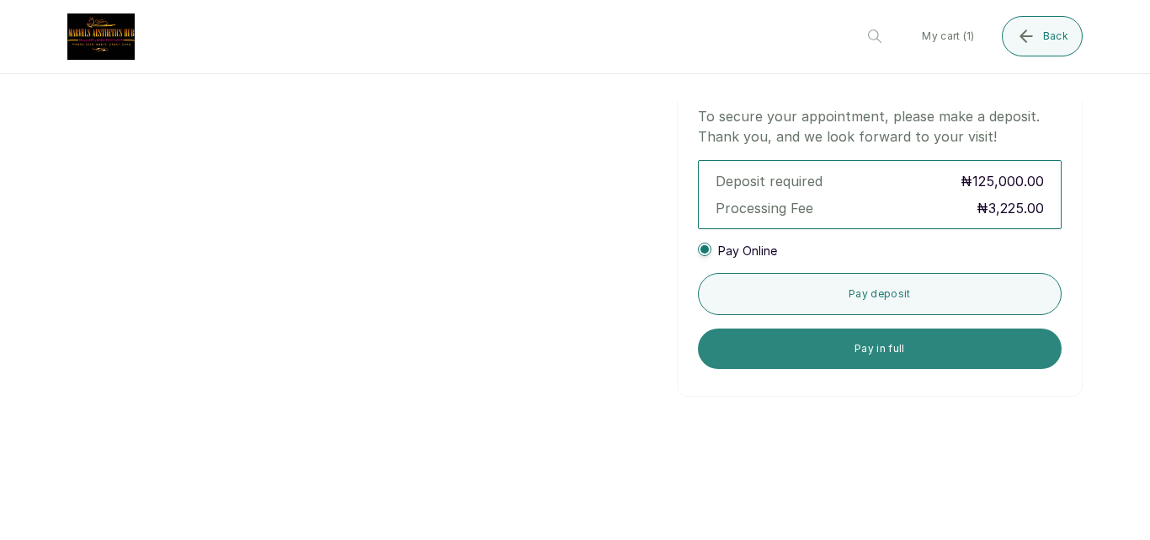
type input "[EMAIL_ADDRESS][DOMAIN_NAME]"
click at [881, 356] on button "Pay in full" at bounding box center [880, 348] width 364 height 40
